Goal: Task Accomplishment & Management: Complete application form

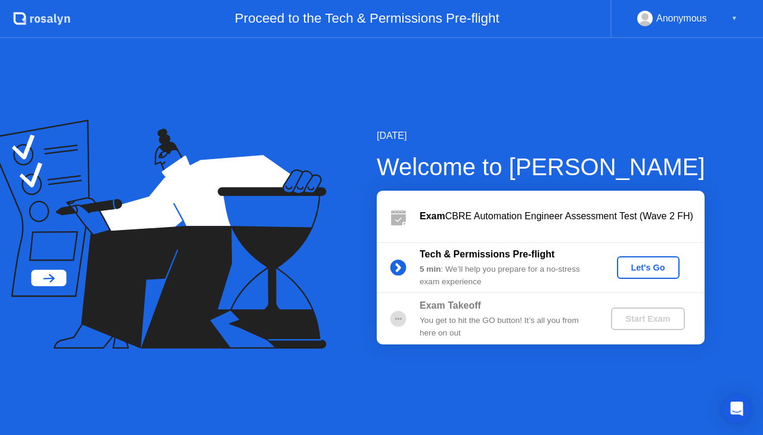
click at [632, 268] on div "Let's Go" at bounding box center [648, 268] width 53 height 10
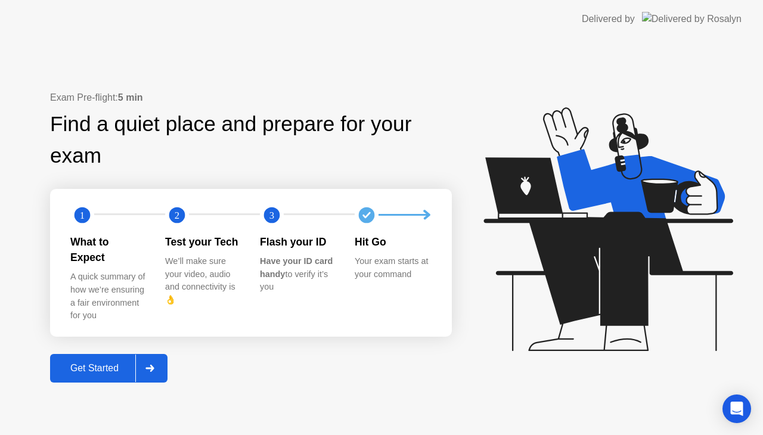
click at [103, 363] on div "Get Started" at bounding box center [95, 368] width 82 height 11
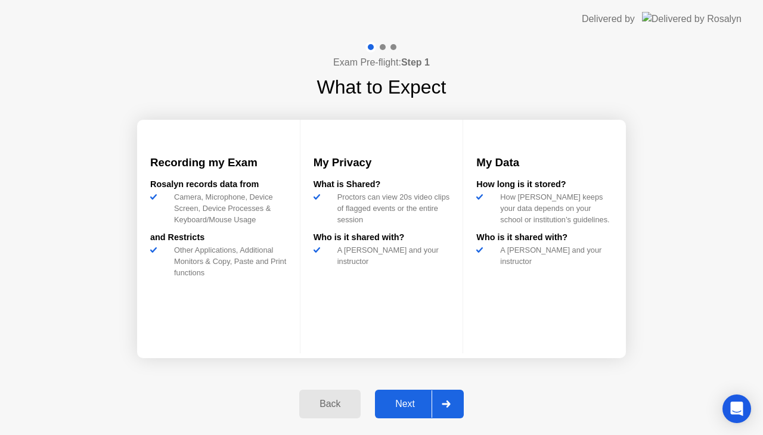
click at [406, 400] on div "Next" at bounding box center [405, 404] width 53 height 11
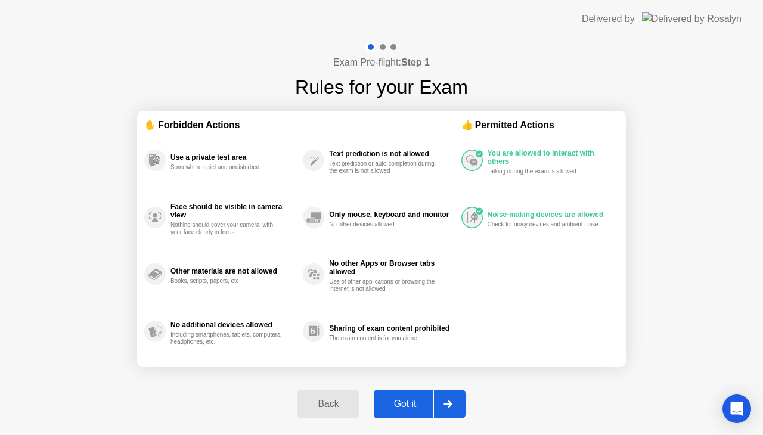
click at [395, 403] on div "Got it" at bounding box center [406, 404] width 56 height 11
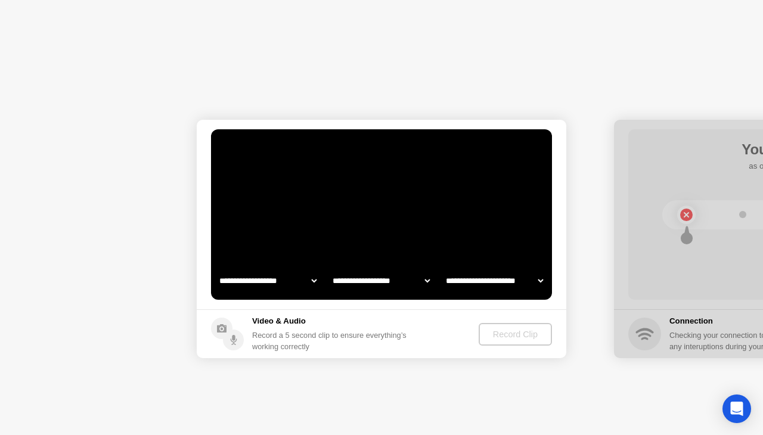
select select "**********"
select select "*******"
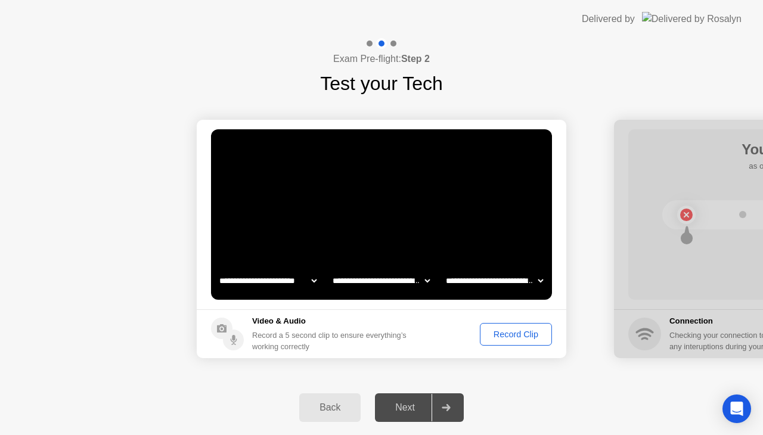
click at [499, 330] on div "Record Clip" at bounding box center [516, 335] width 64 height 10
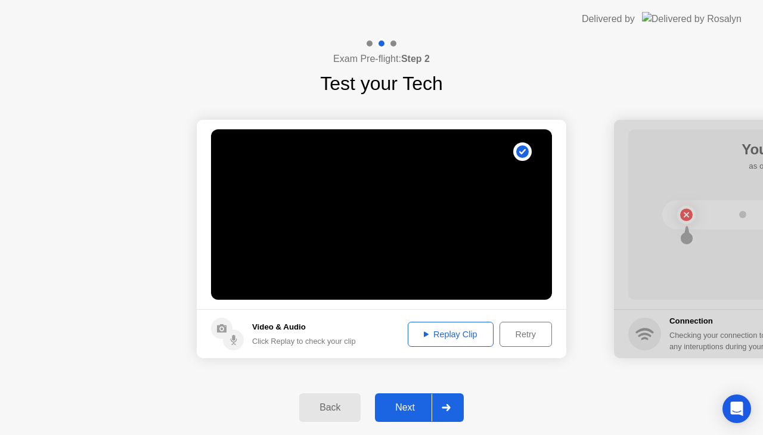
click at [408, 407] on div "Next" at bounding box center [405, 408] width 53 height 11
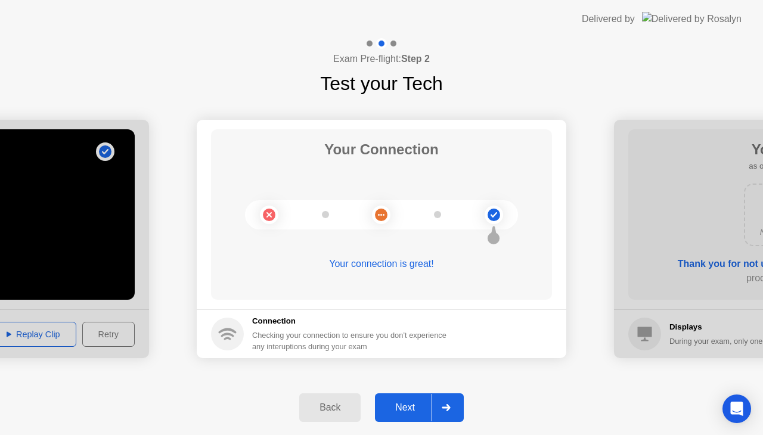
click at [407, 409] on div "Next" at bounding box center [405, 408] width 53 height 11
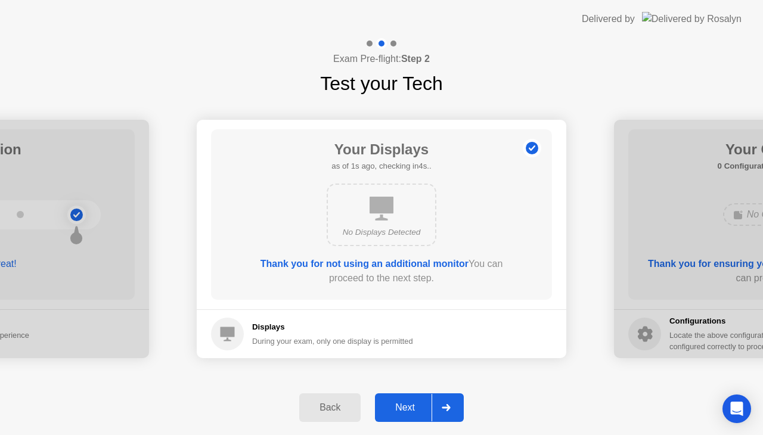
click at [404, 403] on div "Next" at bounding box center [405, 408] width 53 height 11
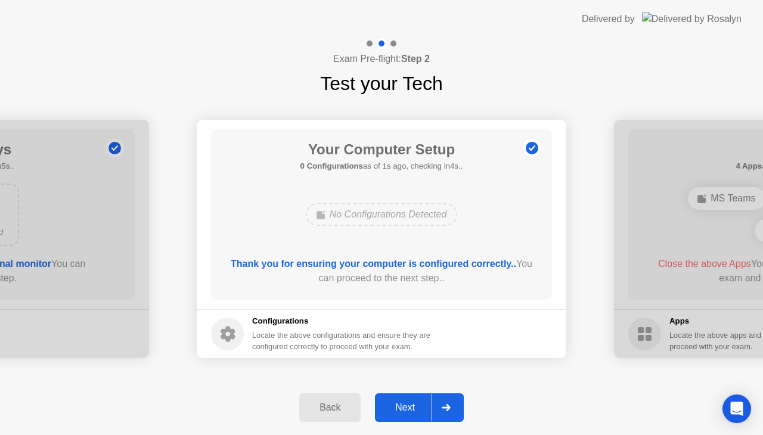
click at [406, 410] on div "Next" at bounding box center [405, 408] width 53 height 11
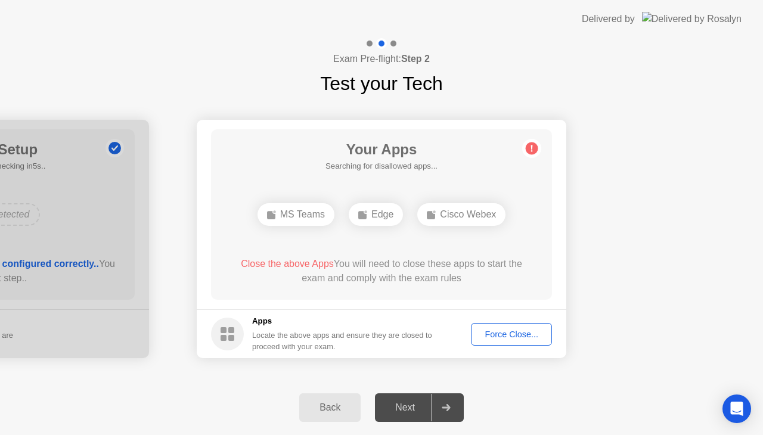
click at [495, 338] on div "Force Close..." at bounding box center [511, 335] width 73 height 10
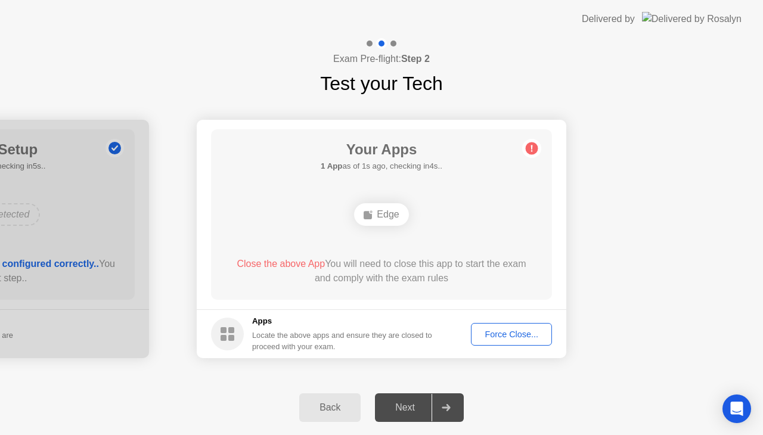
click at [492, 332] on div "Force Close..." at bounding box center [511, 335] width 73 height 10
click at [267, 391] on div "Back Next" at bounding box center [381, 408] width 763 height 55
click at [506, 330] on div "Force Close..." at bounding box center [511, 335] width 73 height 10
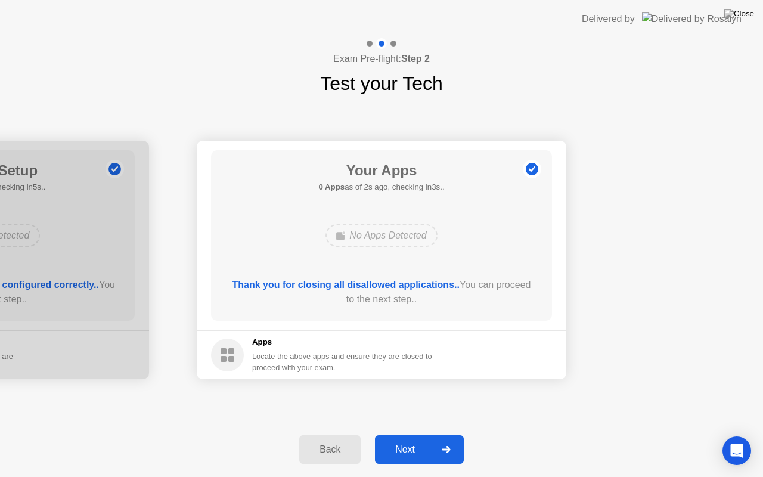
click at [410, 435] on div "Next" at bounding box center [405, 449] width 53 height 11
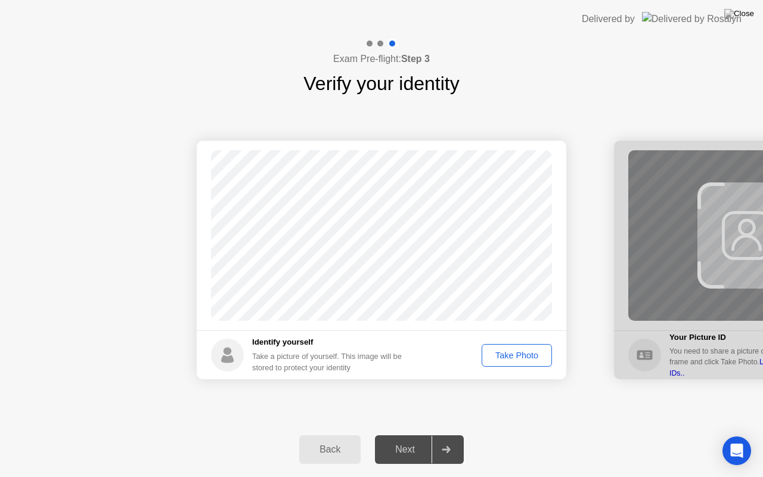
click at [524, 357] on div "Take Photo" at bounding box center [517, 356] width 62 height 10
click at [404, 435] on div "Next" at bounding box center [405, 449] width 53 height 11
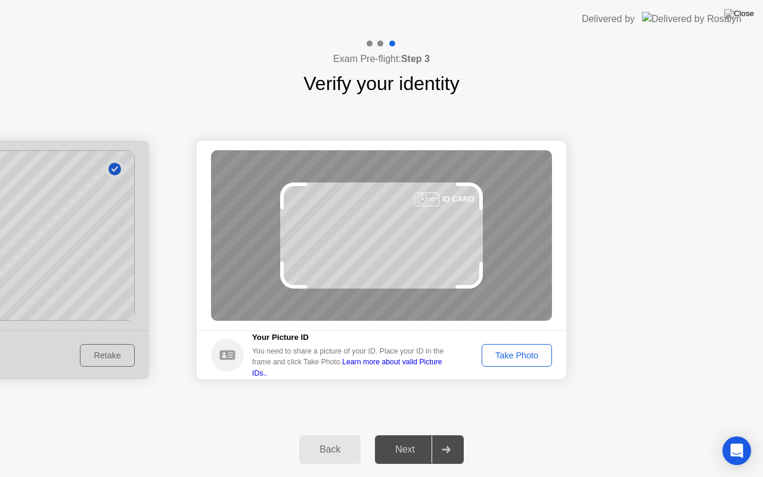
click at [491, 351] on div "Take Photo" at bounding box center [517, 356] width 62 height 10
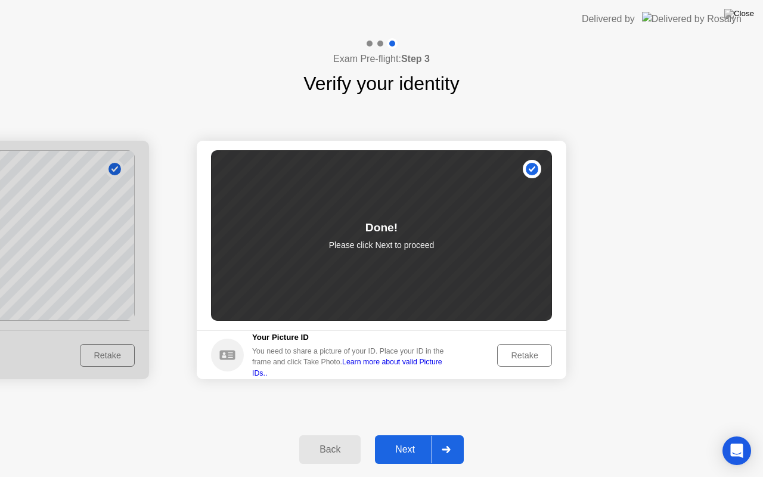
click at [405, 435] on div "Next" at bounding box center [405, 449] width 53 height 11
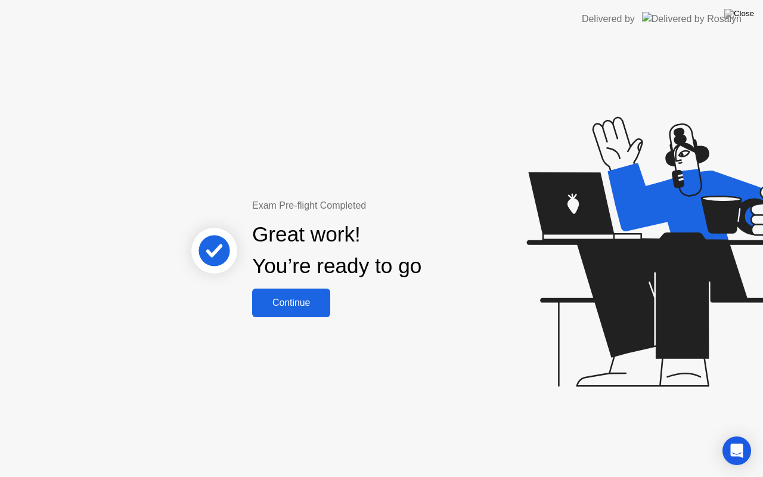
click at [302, 298] on div "Continue" at bounding box center [291, 303] width 71 height 11
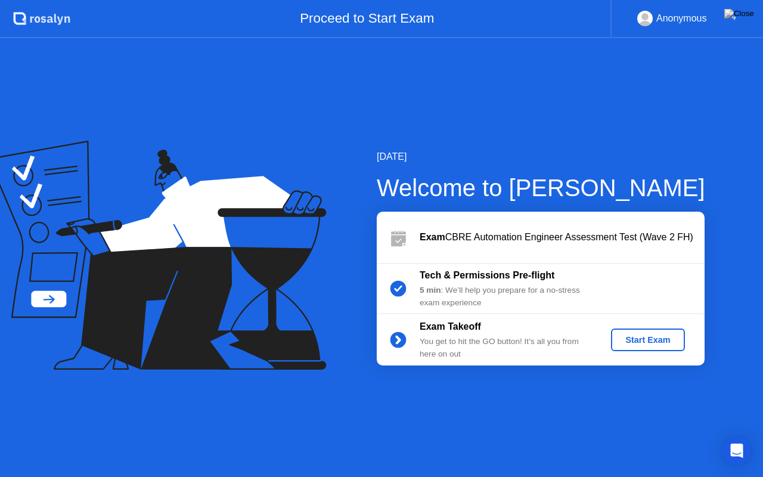
click at [635, 338] on div "Start Exam" at bounding box center [648, 340] width 64 height 10
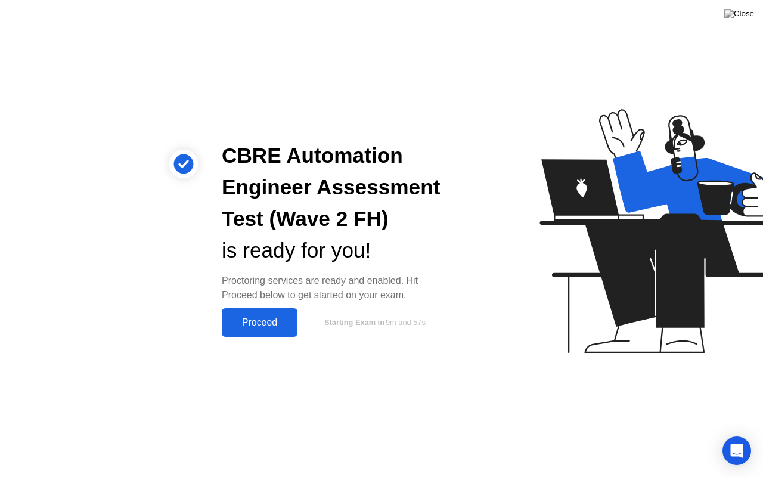
click at [272, 326] on div "Proceed" at bounding box center [259, 322] width 69 height 11
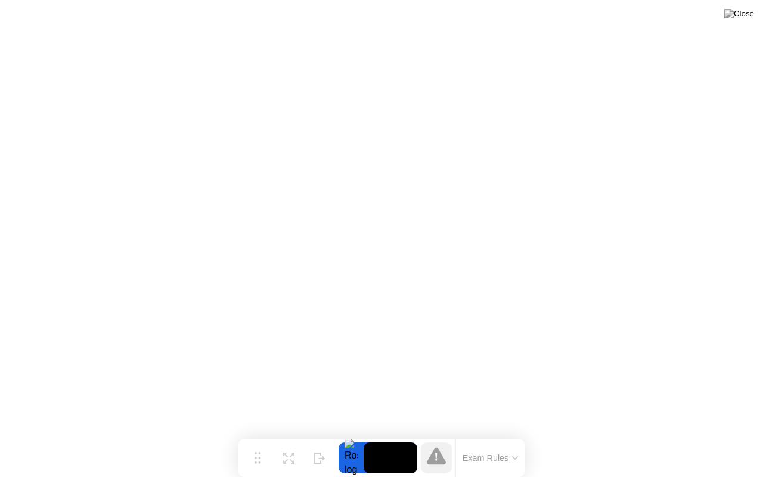
click at [497, 435] on button "Exam Rules" at bounding box center [490, 458] width 63 height 11
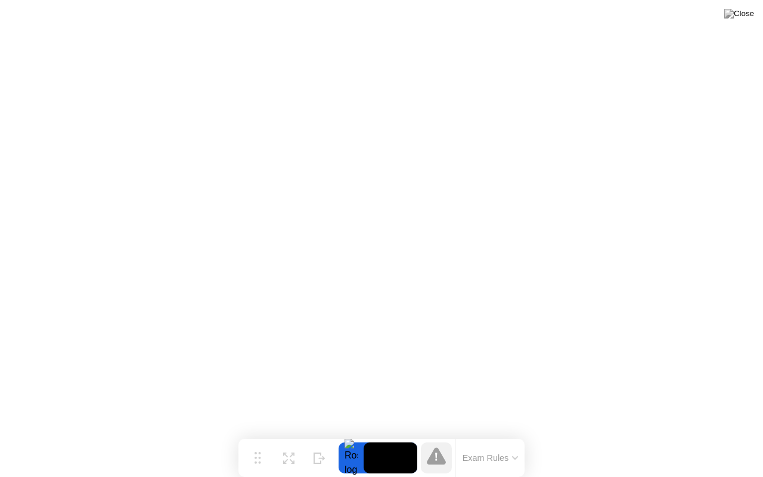
click at [489, 435] on button "Exam Rules" at bounding box center [490, 458] width 63 height 11
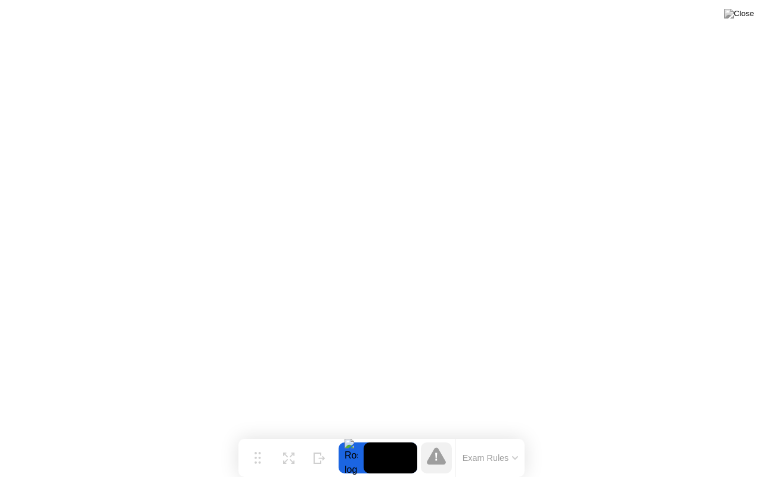
click at [509, 435] on button "Exam Rules" at bounding box center [490, 458] width 63 height 11
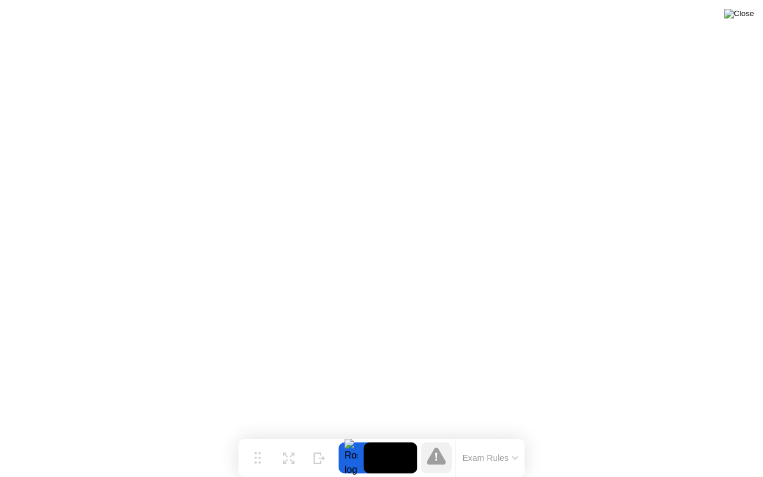
click at [749, 17] on img at bounding box center [740, 14] width 30 height 10
click at [493, 435] on button "Exam Rules" at bounding box center [490, 458] width 63 height 11
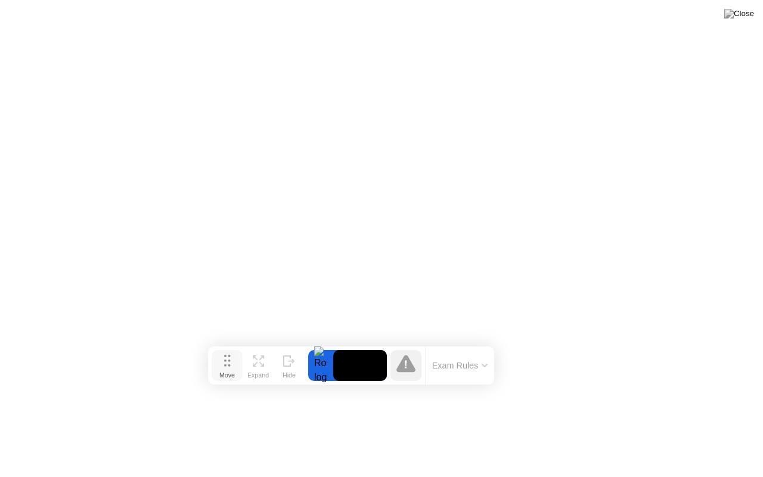
drag, startPoint x: 258, startPoint y: 453, endPoint x: 227, endPoint y: 361, distance: 97.5
click at [227, 361] on icon at bounding box center [227, 361] width 7 height 12
click at [753, 8] on button at bounding box center [740, 14] width 36 height 16
